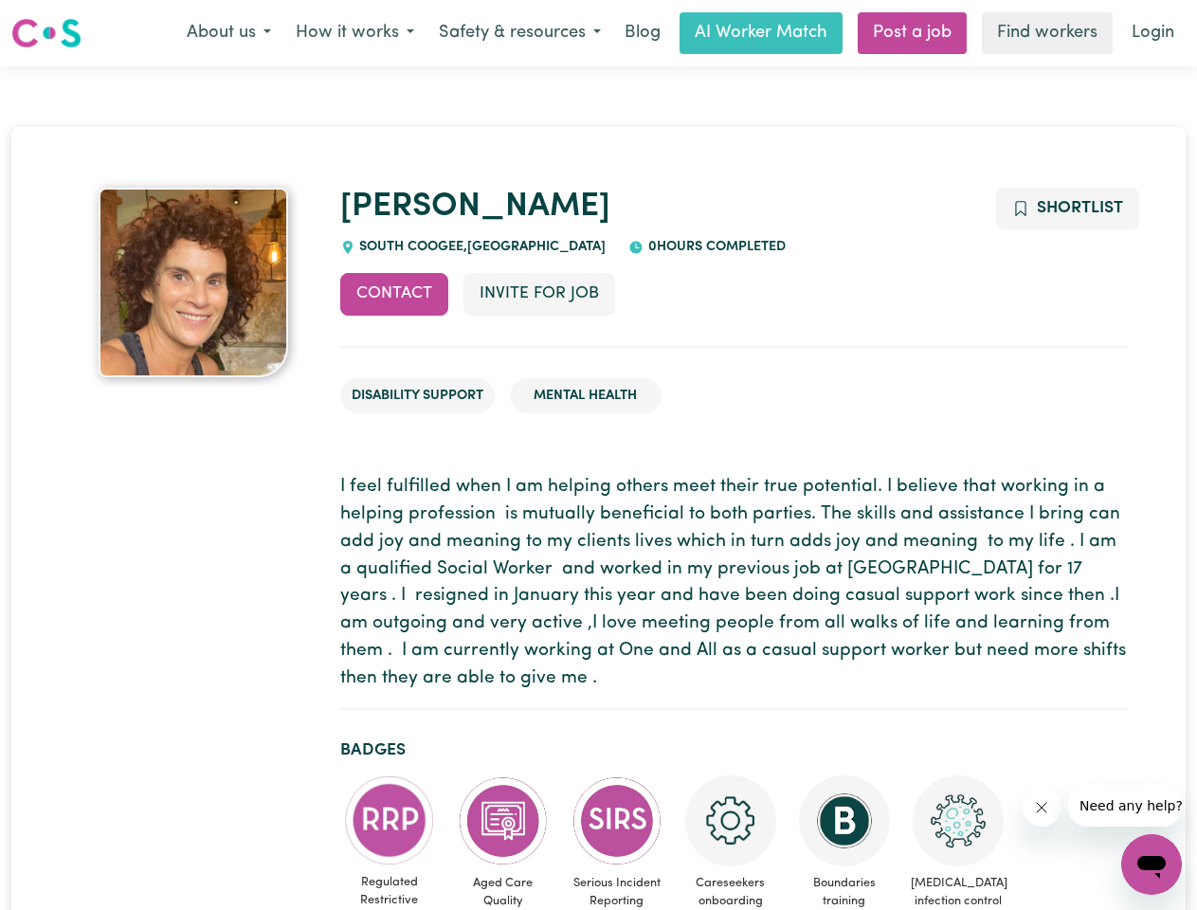
click at [228, 33] on button "About us" at bounding box center [228, 33] width 109 height 40
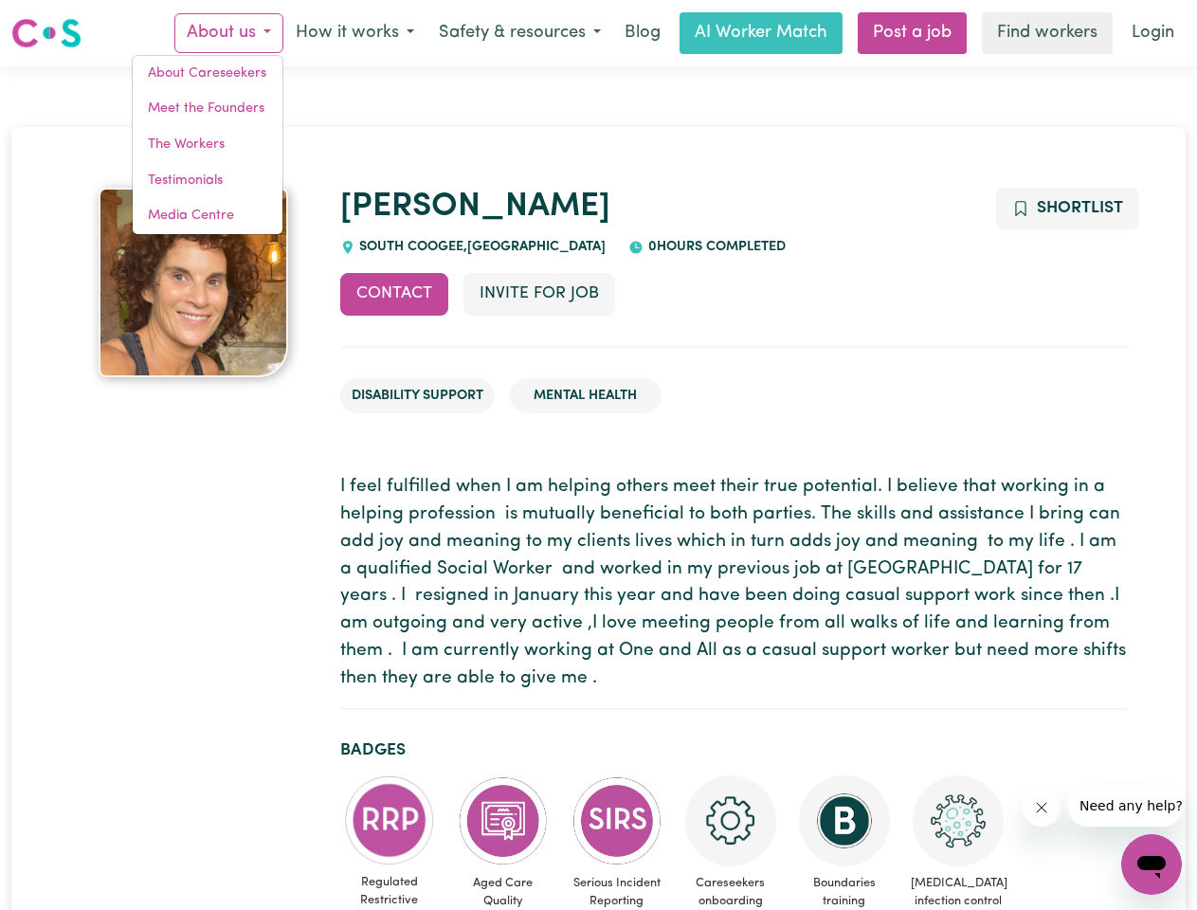
click at [354, 33] on button "How it works" at bounding box center [354, 33] width 143 height 40
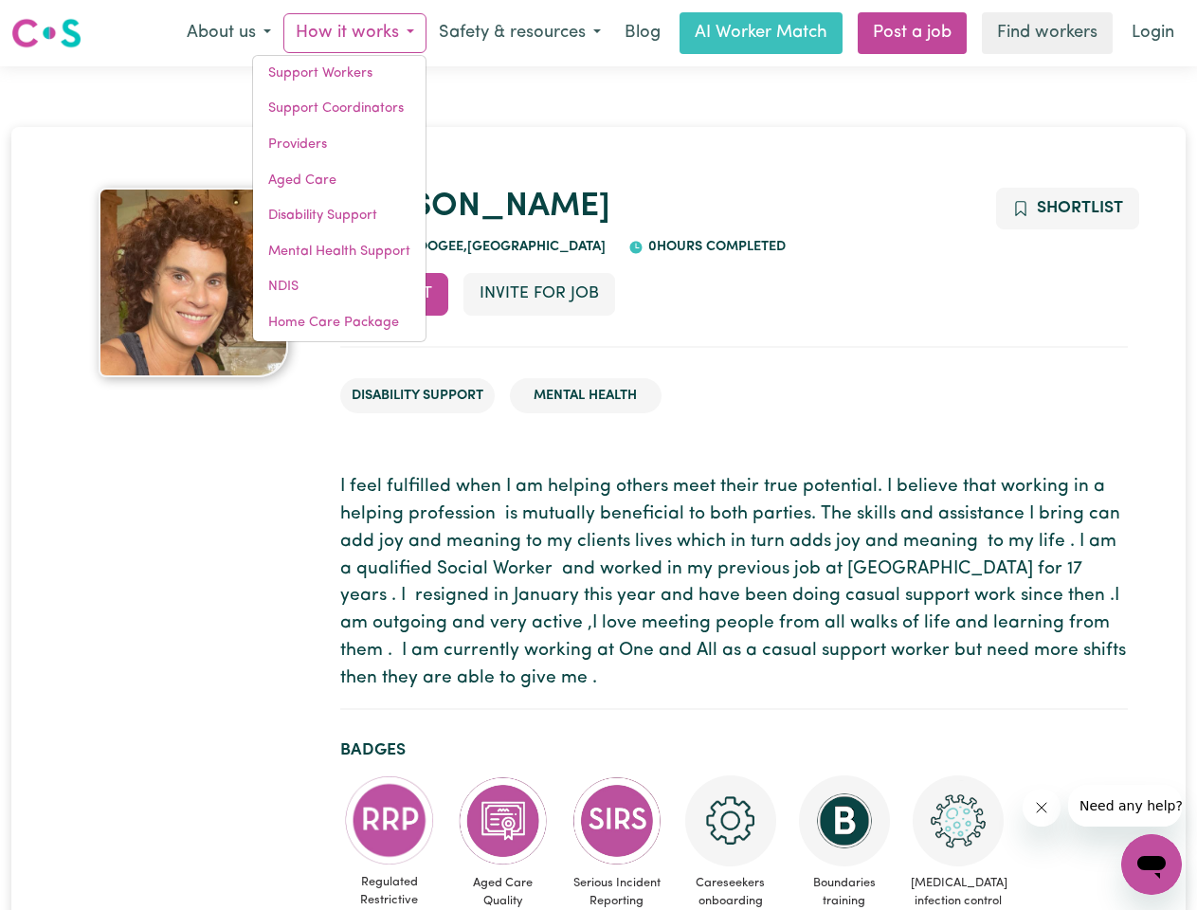
click at [519, 33] on button "Safety & resources" at bounding box center [520, 33] width 187 height 40
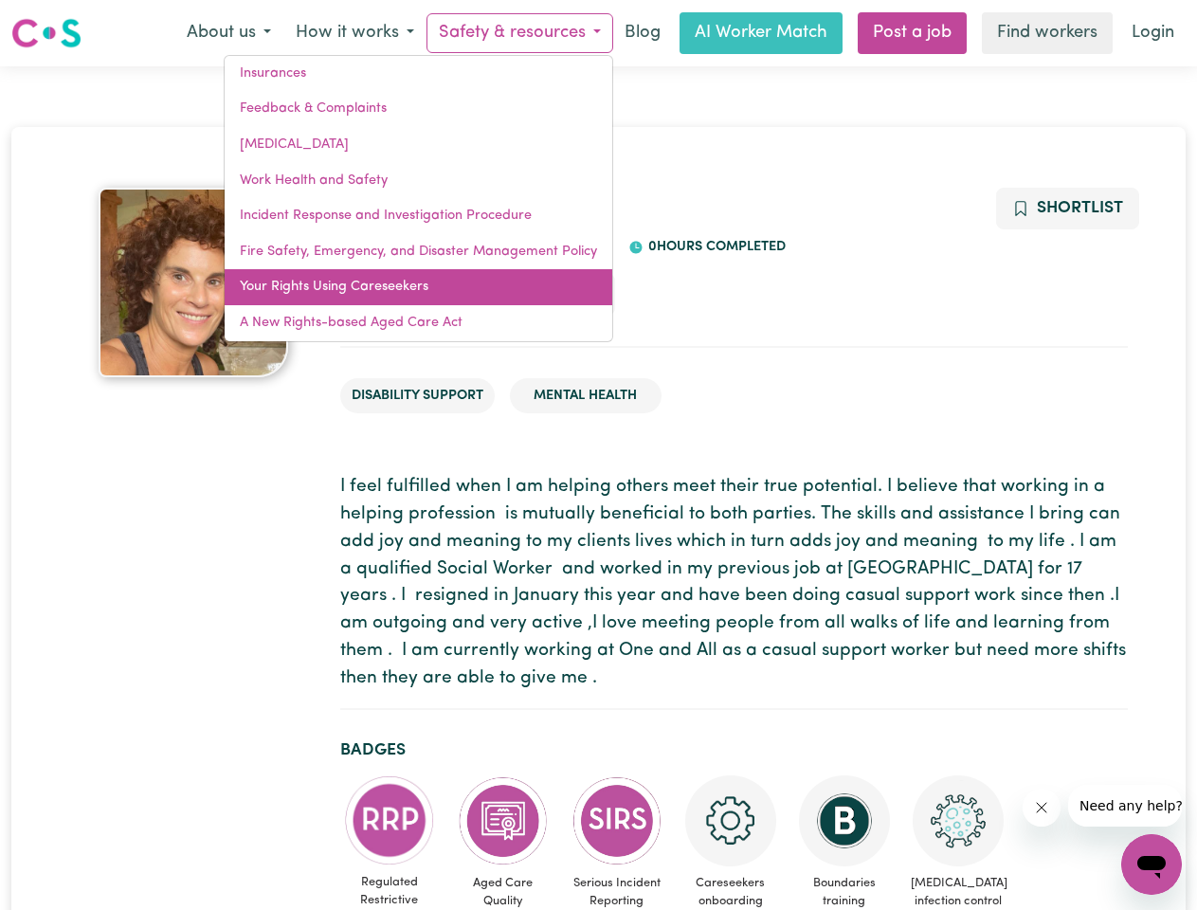
click at [394, 294] on link "Your Rights Using Careseekers" at bounding box center [419, 287] width 388 height 36
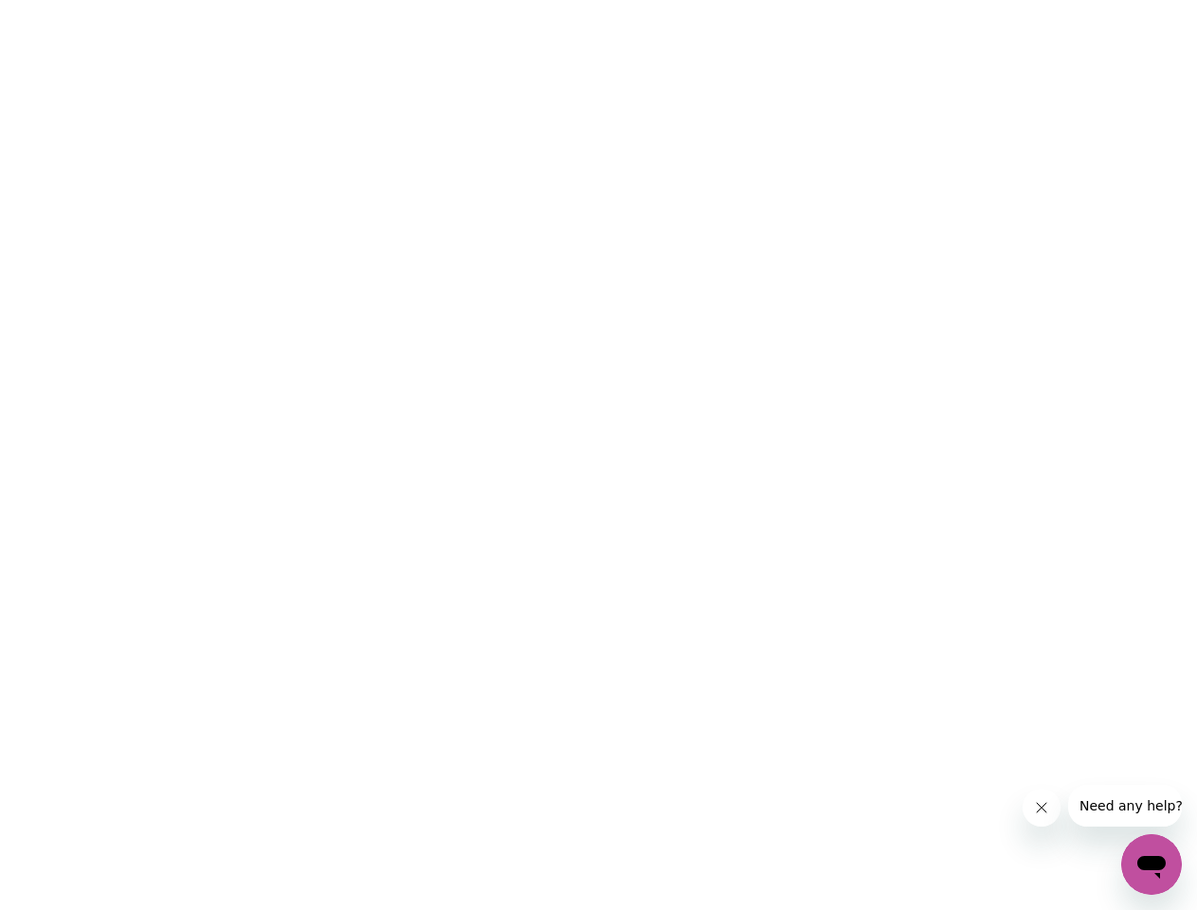
click at [1066, 0] on html at bounding box center [598, 0] width 1197 height 0
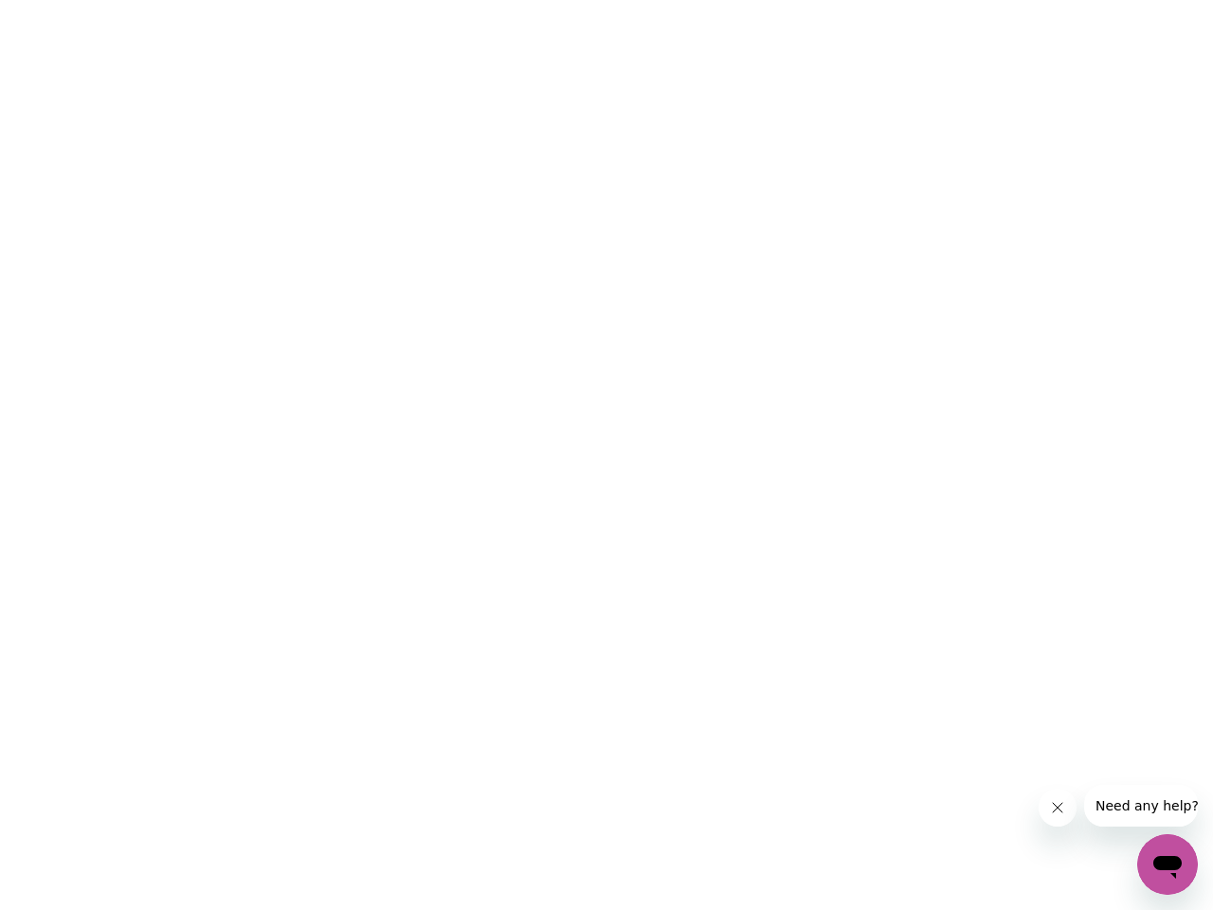
click at [390, 0] on html at bounding box center [606, 0] width 1213 height 0
click at [503, 0] on html at bounding box center [606, 0] width 1213 height 0
